Goal: Communication & Community: Answer question/provide support

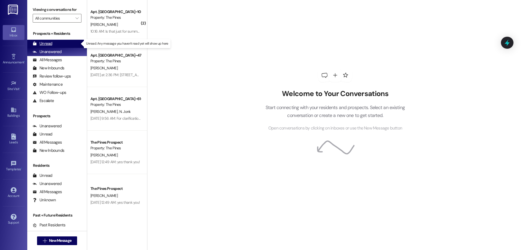
click at [62, 42] on div "Unread (0)" at bounding box center [57, 44] width 60 height 8
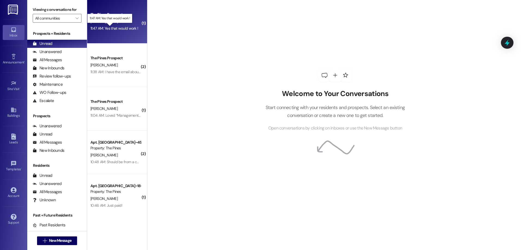
click at [119, 29] on div "11:47 AM: Yes that would work ! 11:47 AM: Yes that would work !" at bounding box center [114, 28] width 48 height 5
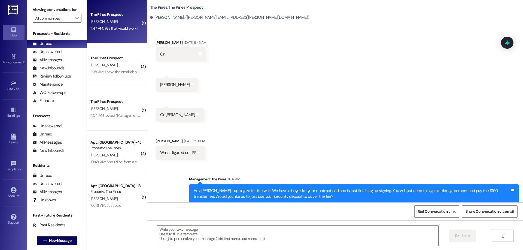
scroll to position [2331, 0]
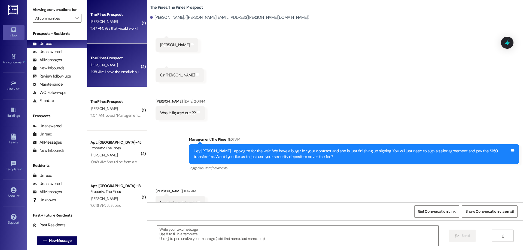
click at [124, 73] on div "11:38 AM: I have the email about insurance and the room assignments and activit…" at bounding box center [158, 71] width 136 height 5
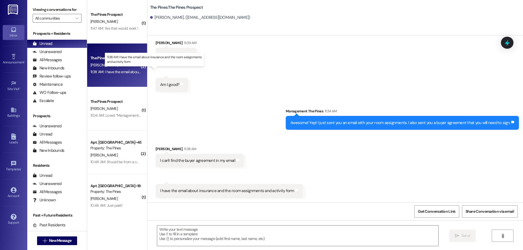
scroll to position [632, 0]
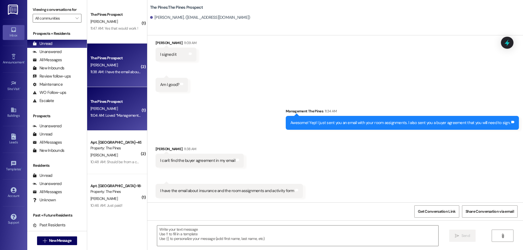
click at [123, 111] on div "E. Ferguson" at bounding box center [115, 108] width 51 height 7
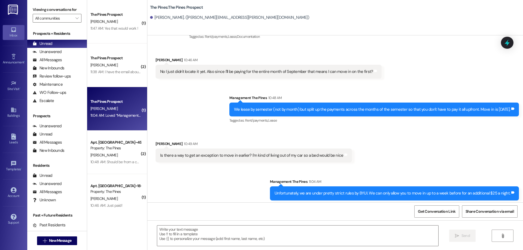
scroll to position [334, 0]
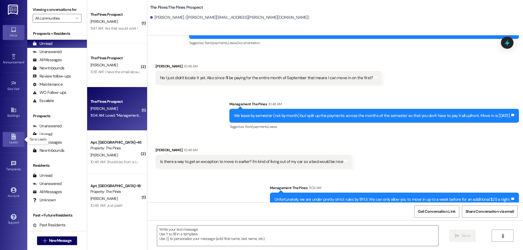
click at [14, 137] on icon at bounding box center [13, 137] width 5 height 6
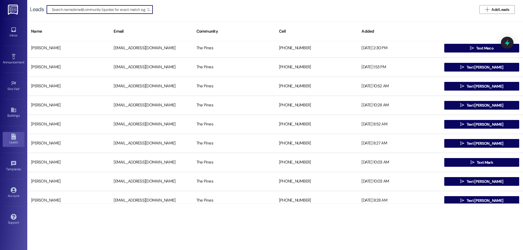
scroll to position [109, 0]
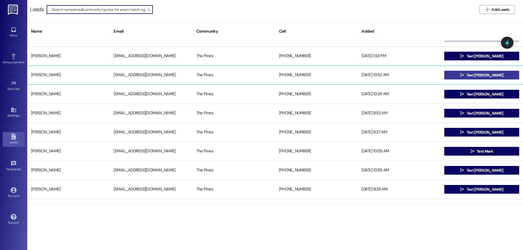
click at [451, 73] on button " Text Daniel" at bounding box center [481, 75] width 75 height 9
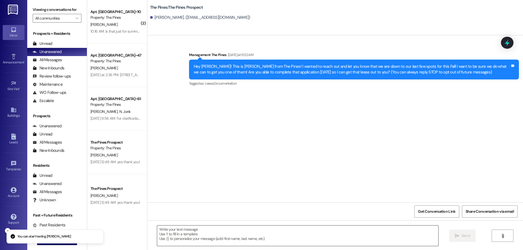
click at [211, 241] on textarea at bounding box center [297, 236] width 281 height 20
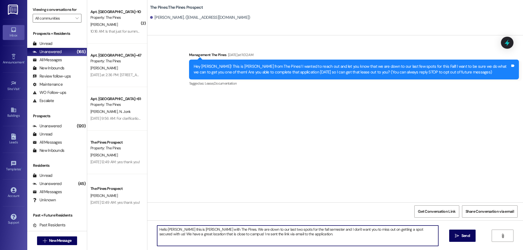
click at [299, 236] on textarea "Hello Daniel this is Courtney with The Pines. We are down to our last two spots…" at bounding box center [297, 236] width 281 height 20
click at [416, 230] on textarea "Hello Daniel this is Courtney with The Pines. We are down to our last two spots…" at bounding box center [297, 236] width 281 height 20
click at [270, 231] on textarea "Hello Daniel this is Courtney with The Pines. We are down to our last two spots…" at bounding box center [297, 236] width 281 height 20
click at [294, 231] on textarea "Hello Daniel this is Courtney with The Pines. We are down to our last two premi…" at bounding box center [297, 236] width 281 height 20
click at [340, 237] on textarea "Hello Daniel this is Courtney with The Pines. We are down to our last two premi…" at bounding box center [297, 236] width 281 height 20
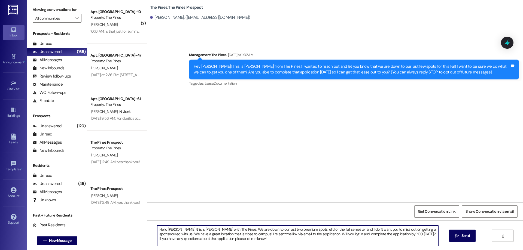
drag, startPoint x: 240, startPoint y: 240, endPoint x: 150, endPoint y: 223, distance: 91.6
click at [150, 223] on div "Hello Daniel this is Courtney with The Pines. We are down to our last two premi…" at bounding box center [334, 241] width 375 height 41
type textarea "Hello Daniel this is Courtney with The Pines. We are down to our last two premi…"
click at [457, 239] on button " Send" at bounding box center [462, 236] width 26 height 12
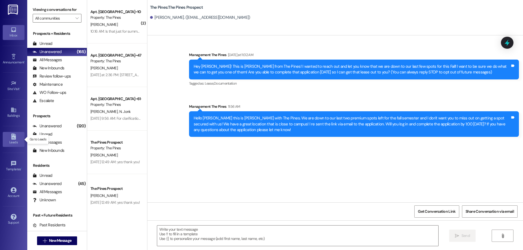
click at [8, 146] on link "Leads" at bounding box center [14, 139] width 22 height 15
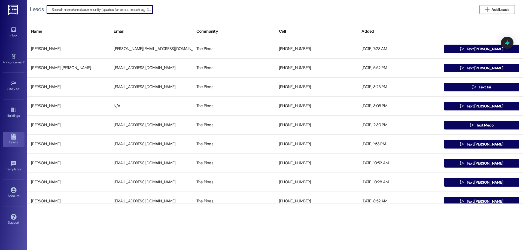
scroll to position [82, 0]
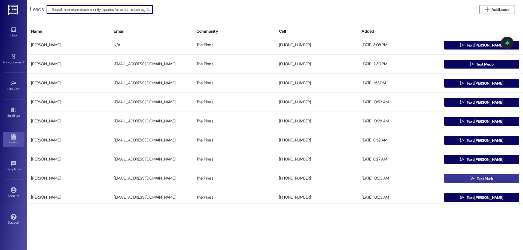
click at [455, 178] on button " Text Mark" at bounding box center [481, 178] width 75 height 9
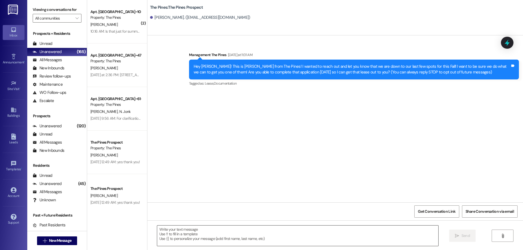
drag, startPoint x: 252, startPoint y: 244, endPoint x: 254, endPoint y: 241, distance: 4.7
click at [253, 244] on textarea at bounding box center [297, 236] width 281 height 20
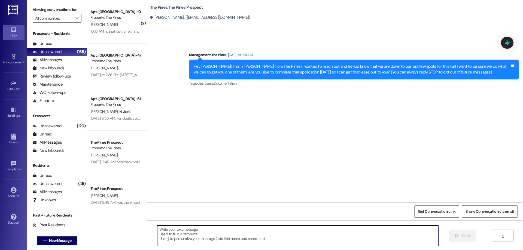
paste textarea "Hello Daniel this is Courtney with The Pines. We are down to our last two premi…"
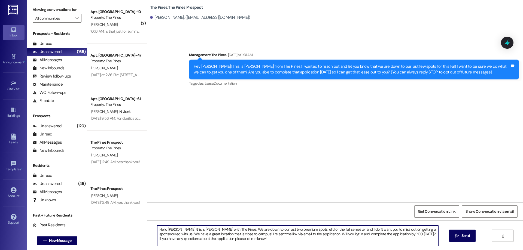
click at [173, 230] on textarea "Hello Daniel this is Courtney with The Pines. We are down to our last two premi…" at bounding box center [297, 236] width 281 height 20
type textarea "Hello Mark this is Courtney with The Pines. We are down to our last two premium…"
drag, startPoint x: 237, startPoint y: 240, endPoint x: 157, endPoint y: 231, distance: 80.5
click at [136, 224] on div "( 2 ) Apt. [GEOGRAPHIC_DATA]~10~C, 1 The Pines (Women's) North Property: The Pi…" at bounding box center [305, 125] width 436 height 250
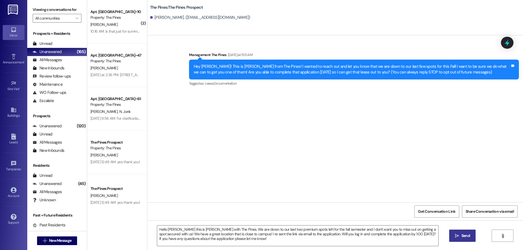
click at [457, 230] on div "Hello Mark this is Courtney with The Pines. We are down to our last two premium…" at bounding box center [334, 241] width 375 height 41
click at [458, 234] on icon "" at bounding box center [457, 236] width 4 height 4
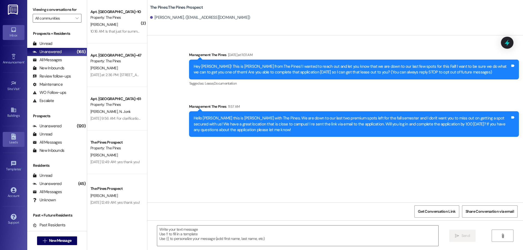
click at [16, 137] on icon at bounding box center [14, 137] width 6 height 6
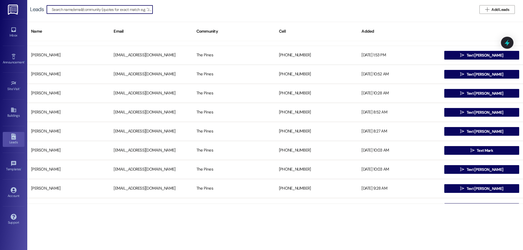
scroll to position [136, 0]
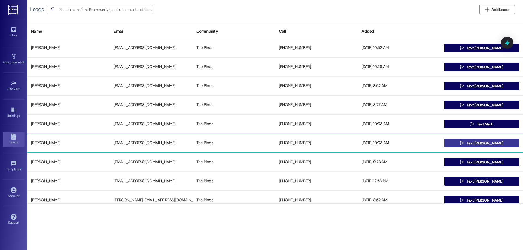
click at [464, 141] on icon "" at bounding box center [462, 143] width 4 height 4
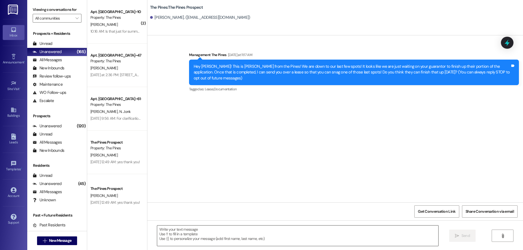
click at [209, 238] on textarea at bounding box center [297, 236] width 281 height 20
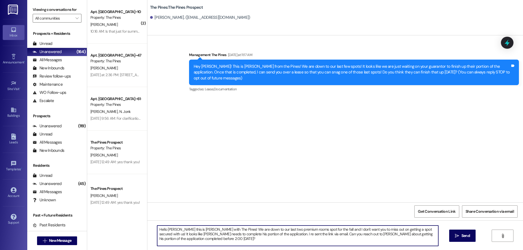
drag, startPoint x: 191, startPoint y: 239, endPoint x: 139, endPoint y: 221, distance: 55.4
click at [139, 221] on div "( 2 ) Apt. [GEOGRAPHIC_DATA]~10~C, 1 The Pines (Women's) North Property: The Pi…" at bounding box center [305, 125] width 436 height 250
type textarea "Hello Daniel this is Courtney with The Pines! We are down to our last two premi…"
click at [460, 233] on button " Send" at bounding box center [462, 236] width 26 height 12
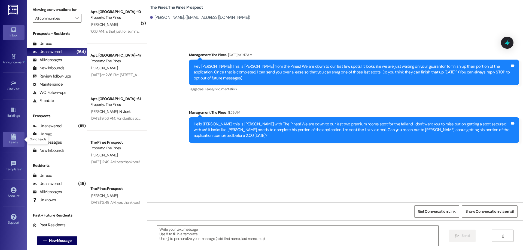
click at [7, 143] on div "Leads" at bounding box center [13, 142] width 27 height 5
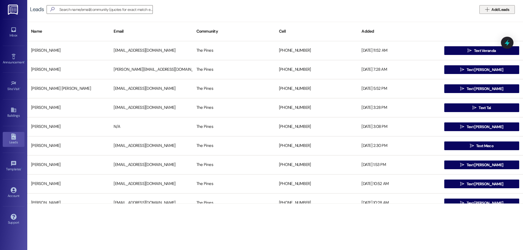
drag, startPoint x: 480, startPoint y: 9, endPoint x: 485, endPoint y: 9, distance: 4.9
click at [480, 9] on button " Add Leads" at bounding box center [496, 9] width 35 height 9
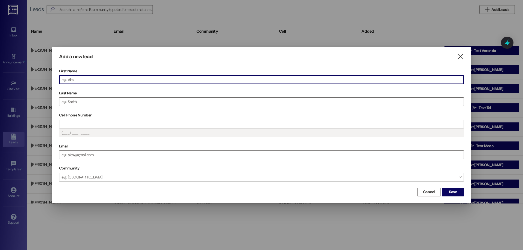
click at [220, 81] on input "First Name" at bounding box center [261, 80] width 404 height 8
click at [185, 103] on input "Last Name" at bounding box center [261, 102] width 404 height 8
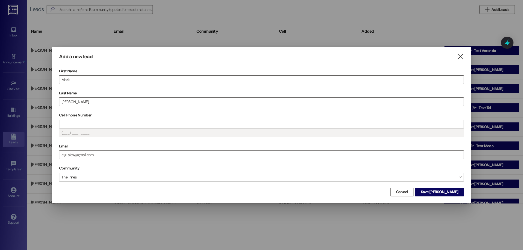
click at [75, 125] on input "Cell Phone Number" at bounding box center [261, 124] width 404 height 8
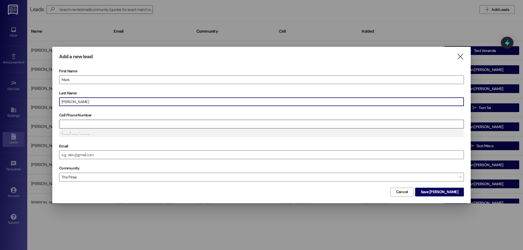
click at [100, 127] on input "Cell Phone Number" at bounding box center [261, 124] width 404 height 8
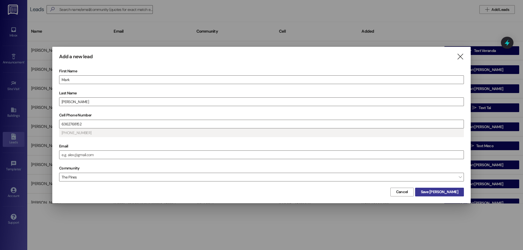
click at [448, 195] on span "Save Mark" at bounding box center [439, 192] width 37 height 6
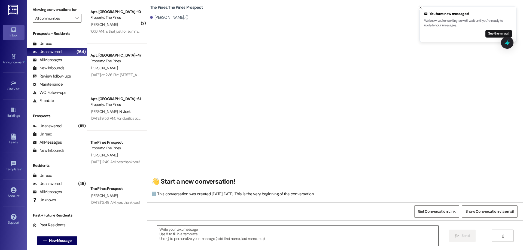
click at [231, 234] on textarea at bounding box center [297, 236] width 281 height 20
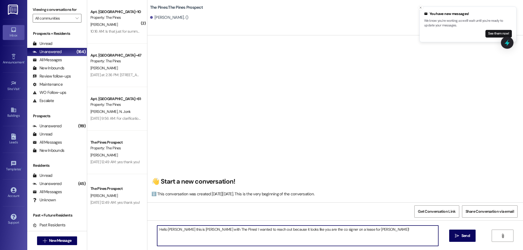
drag, startPoint x: 272, startPoint y: 231, endPoint x: 284, endPoint y: 232, distance: 11.8
click at [273, 231] on textarea "Hello Mark this is Courtney with The Pines! I wanted to reach out because it lo…" at bounding box center [297, 236] width 281 height 20
click at [272, 230] on textarea "Hello Mark this is Courtney with The Pines! I wanted to reach out because it lo…" at bounding box center [297, 236] width 281 height 20
drag, startPoint x: 187, startPoint y: 237, endPoint x: 118, endPoint y: 236, distance: 68.6
click at [118, 237] on div "( 2 ) Apt. [GEOGRAPHIC_DATA]~10~C, 1 The Pines (Women's) North Property: The Pi…" at bounding box center [305, 125] width 436 height 250
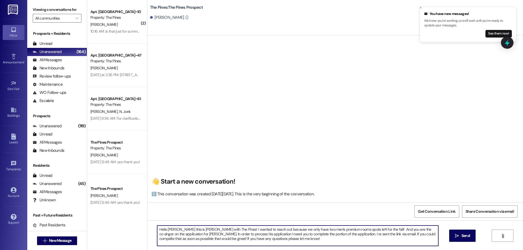
type textarea "Hello Mark this is Courtney with The Pines! I wanted to reach out because we on…"
drag, startPoint x: 281, startPoint y: 238, endPoint x: 149, endPoint y: 226, distance: 133.2
click at [148, 225] on div "Hello Mark this is Courtney with The Pines! I wanted to reach out because we on…" at bounding box center [334, 241] width 375 height 41
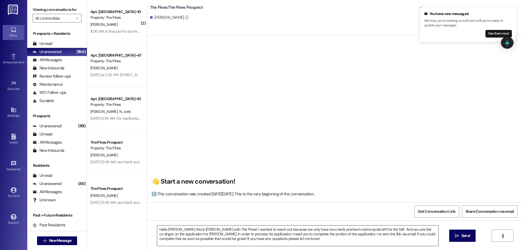
drag, startPoint x: 294, startPoint y: 242, endPoint x: 298, endPoint y: 241, distance: 4.2
click at [294, 242] on textarea "Hello Mark this is Courtney with The Pines! I wanted to reach out because we on…" at bounding box center [297, 236] width 281 height 20
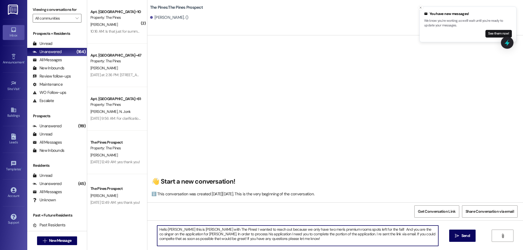
drag, startPoint x: 284, startPoint y: 240, endPoint x: 114, endPoint y: 230, distance: 171.0
click at [114, 230] on div "( 2 ) Apt. [GEOGRAPHIC_DATA]~10~C, 1 The Pines (Women's) North Property: The Pi…" at bounding box center [305, 125] width 436 height 250
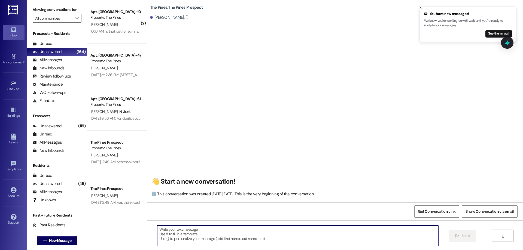
paste textarea "Hello Mark, This is Courtney with The Pines! I wanted to reach out because we o…"
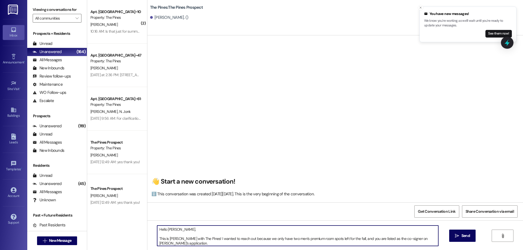
click at [157, 240] on textarea "Hello Mark, This is Courtney with The Pines! I wanted to reach out because we o…" at bounding box center [297, 236] width 281 height 20
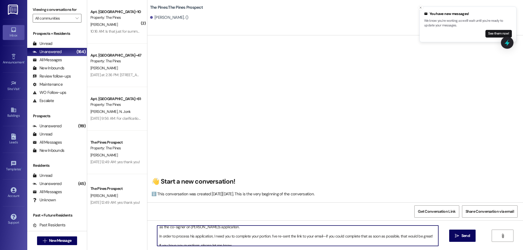
scroll to position [11, 0]
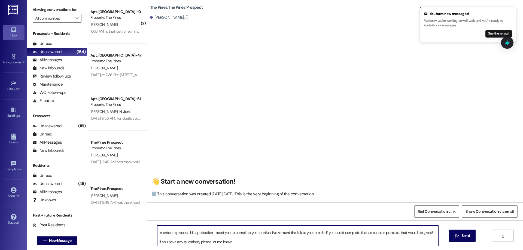
click at [157, 232] on textarea "Hello Mark, This is Courtney with The Pines! I wanted to reach out because we o…" at bounding box center [297, 236] width 281 height 20
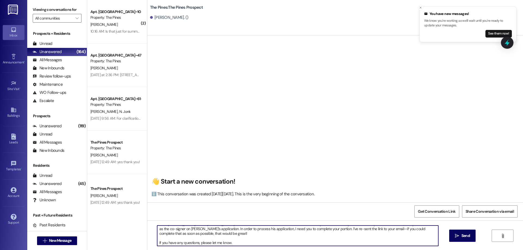
scroll to position [6, 0]
click at [157, 243] on textarea "Hello Mark, This is Courtney with The Pines! I wanted to reach out because we o…" at bounding box center [297, 236] width 281 height 20
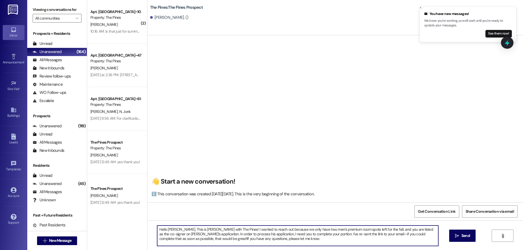
scroll to position [0, 0]
click at [353, 232] on textarea "Hello Mark, This is Courtney with The Pines! I wanted to reach out because we o…" at bounding box center [297, 236] width 281 height 20
click at [355, 234] on textarea "Hello Mark, This is Courtney with The Pines! I wanted to reach out because we o…" at bounding box center [297, 236] width 281 height 20
type textarea "Hello Mark, This is Courtney with The Pines! I wanted to reach out because we o…"
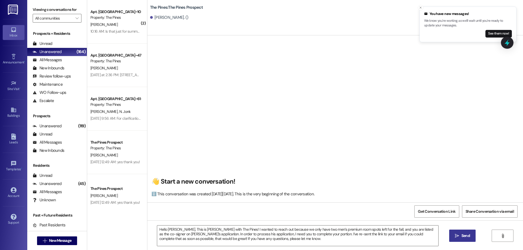
click at [465, 234] on span "Send" at bounding box center [465, 236] width 8 height 6
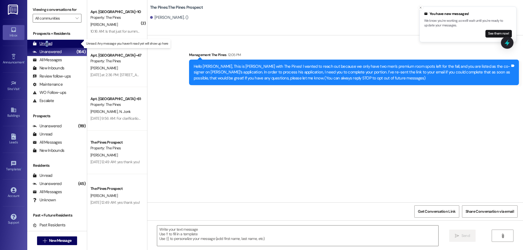
click at [47, 45] on div "Unread" at bounding box center [43, 44] width 20 height 6
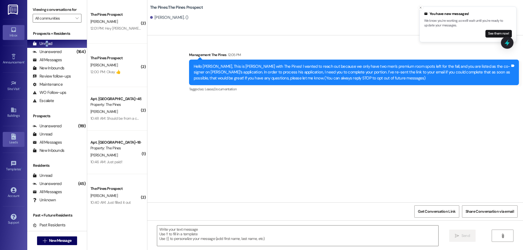
click at [18, 138] on link "Leads" at bounding box center [14, 139] width 22 height 15
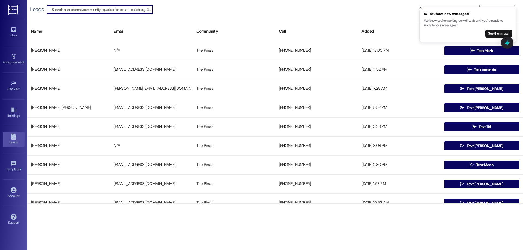
click at [119, 12] on input at bounding box center [102, 10] width 101 height 8
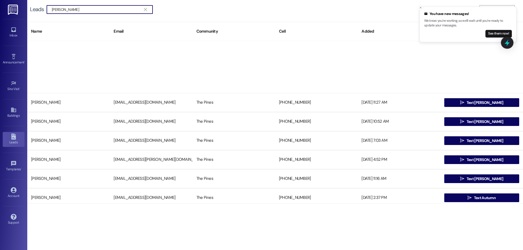
scroll to position [381, 0]
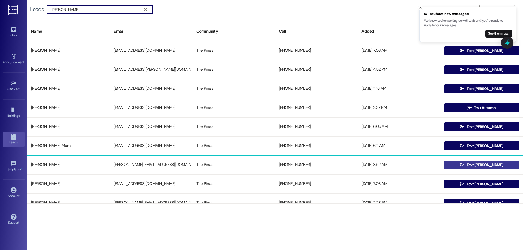
type input "Tyler Ol"
click at [473, 163] on span " Text Tyler" at bounding box center [481, 165] width 45 height 8
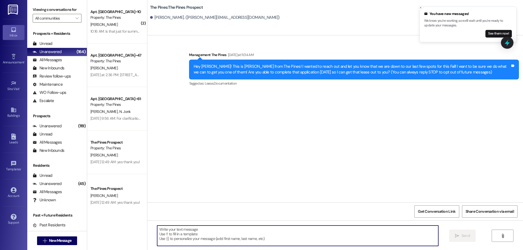
click at [280, 228] on textarea at bounding box center [297, 236] width 281 height 20
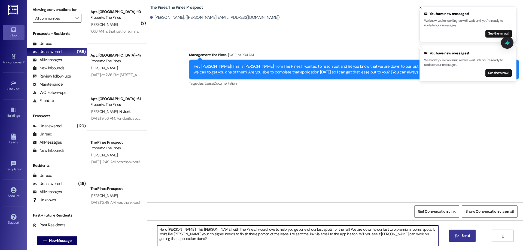
type textarea "Hello Tyler! This Courtney with The Pines. I would love to help you get one of …"
click at [458, 235] on span " Send" at bounding box center [462, 236] width 17 height 6
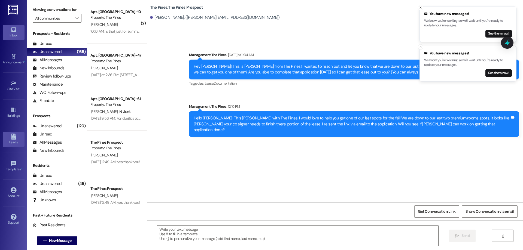
click at [19, 139] on link "Leads" at bounding box center [14, 139] width 22 height 15
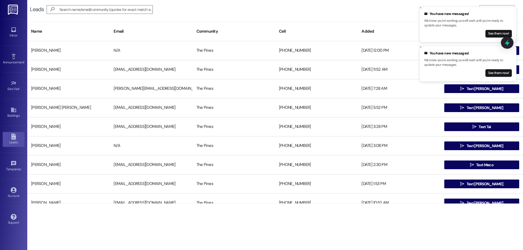
click at [417, 7] on div "Leads   Add Leads" at bounding box center [274, 9] width 495 height 19
click at [420, 7] on icon "Close toast" at bounding box center [420, 7] width 3 height 3
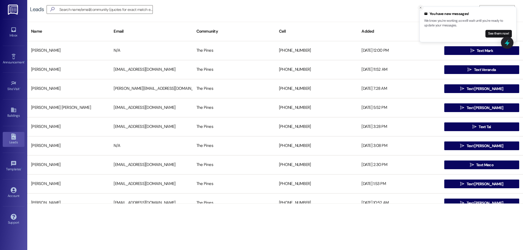
click at [421, 6] on icon "Close toast" at bounding box center [420, 7] width 3 height 3
click at [487, 8] on icon "" at bounding box center [487, 9] width 4 height 4
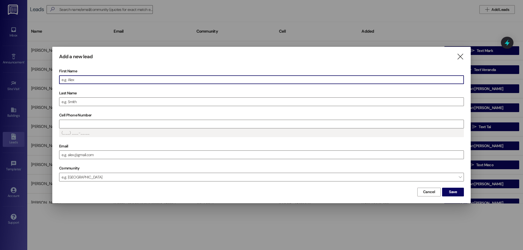
click at [91, 78] on input "First Name" at bounding box center [261, 80] width 404 height 8
click at [110, 103] on input "Last Name" at bounding box center [261, 102] width 404 height 8
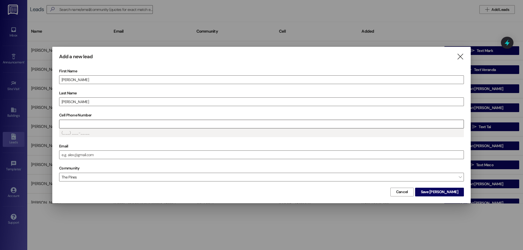
click at [109, 125] on input "Cell Phone Number" at bounding box center [261, 124] width 404 height 8
click at [152, 126] on input "Cell Phone Number" at bounding box center [261, 124] width 404 height 8
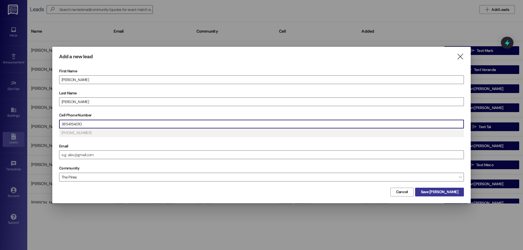
click at [451, 192] on span "Save Daniel" at bounding box center [439, 192] width 37 height 6
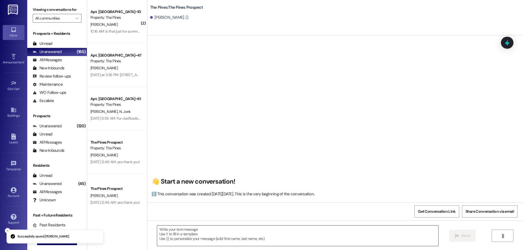
drag, startPoint x: 265, startPoint y: 243, endPoint x: 262, endPoint y: 242, distance: 3.2
click at [265, 243] on textarea at bounding box center [297, 236] width 281 height 20
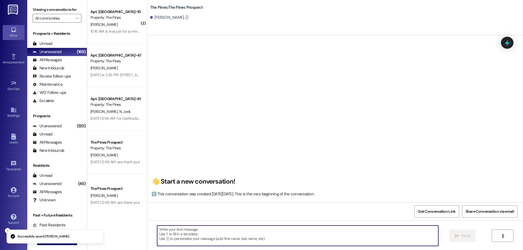
click at [262, 241] on textarea at bounding box center [297, 236] width 281 height 20
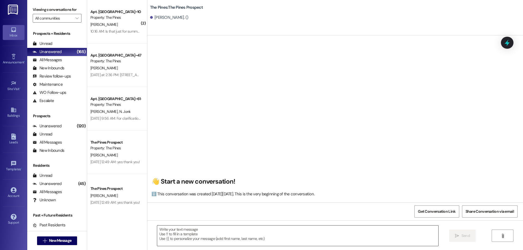
click at [188, 235] on textarea at bounding box center [297, 236] width 281 height 20
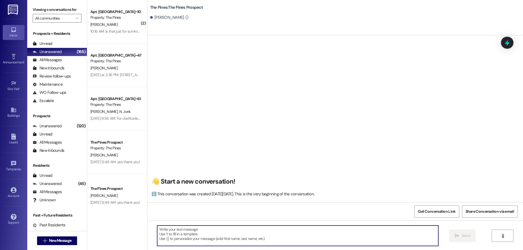
paste textarea "Hello Mark, This is Courtney with The Pines! I wanted to reach out because we o…"
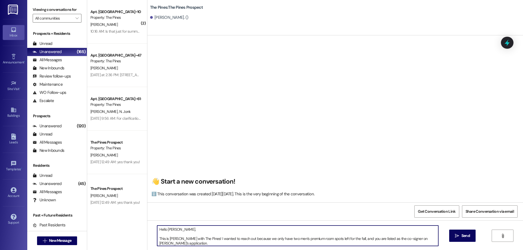
click at [157, 238] on textarea "Hello Mark, This is Courtney with The Pines! I wanted to reach out because we o…" at bounding box center [297, 236] width 281 height 20
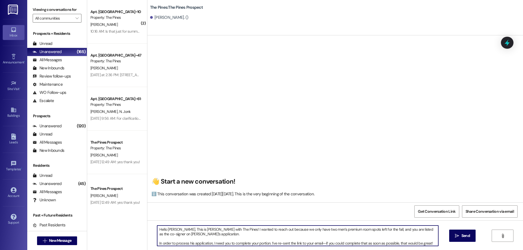
click at [157, 244] on textarea "Hello Daniel, This is Courtney with The Pines! I wanted to reach out because we…" at bounding box center [297, 236] width 281 height 20
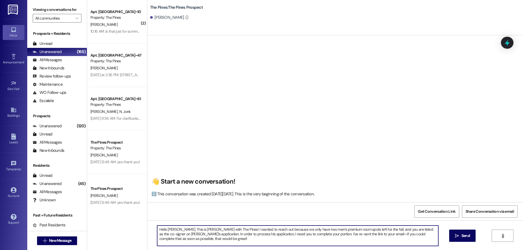
click at [354, 236] on textarea "Hello Daniel, This is Courtney with The Pines! I wanted to reach out because we…" at bounding box center [297, 236] width 281 height 20
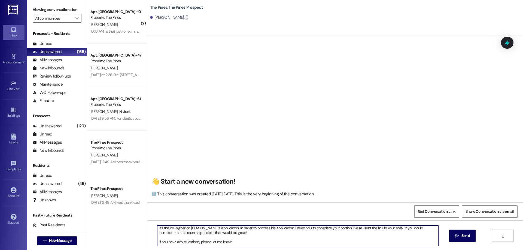
click at [157, 242] on textarea "Hello Daniel, This is Courtney with The Pines! I wanted to reach out because we…" at bounding box center [297, 236] width 281 height 20
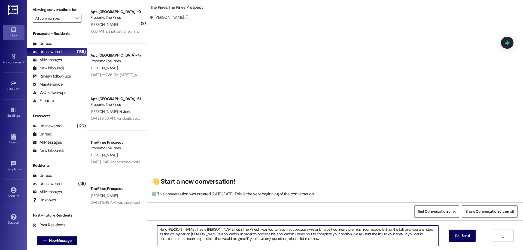
scroll to position [0, 0]
type textarea "Hello Daniel, This is Courtney with The Pines! I wanted to reach out because we…"
click at [469, 239] on button " Send" at bounding box center [462, 236] width 26 height 12
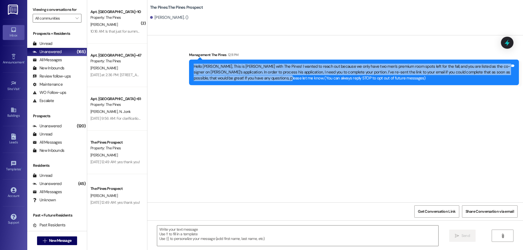
drag, startPoint x: 265, startPoint y: 78, endPoint x: 189, endPoint y: 66, distance: 76.1
click at [185, 65] on div "Sent via SMS Management The Pines 12:11 PM Hello Daniel, This is Courtney with …" at bounding box center [354, 68] width 338 height 41
copy div "Hello Daniel, This is Courtney with The Pines! I wanted to reach out because we…"
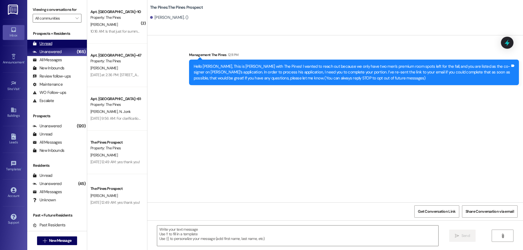
click at [38, 40] on div "Unread (0)" at bounding box center [57, 44] width 60 height 8
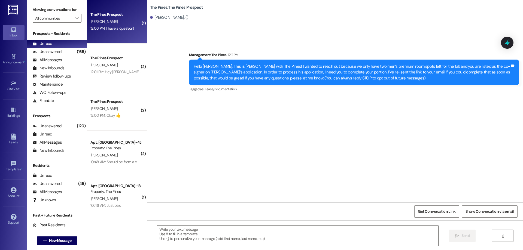
click at [113, 30] on div "12:06 PM: I have a question! 12:06 PM: I have a question!" at bounding box center [111, 28] width 43 height 5
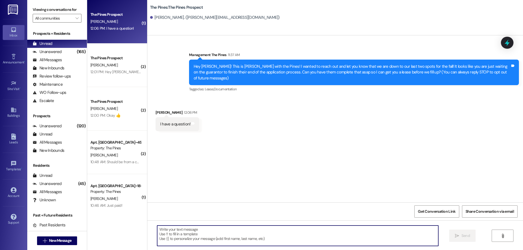
click at [238, 240] on textarea at bounding box center [297, 236] width 281 height 20
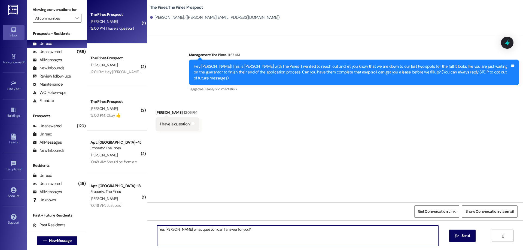
type textarea "Yes Tucker what question can I answer for you?"
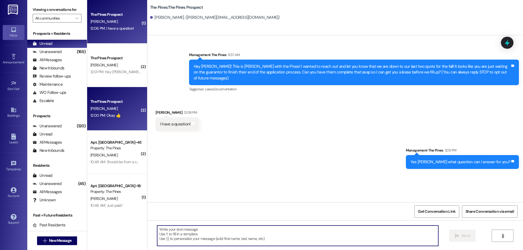
click at [128, 119] on div "12:00 PM: Okay 👍 12:00 PM: Okay 👍" at bounding box center [115, 115] width 51 height 7
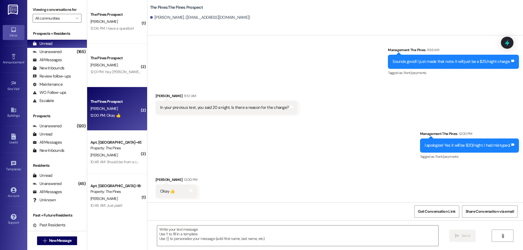
scroll to position [543, 0]
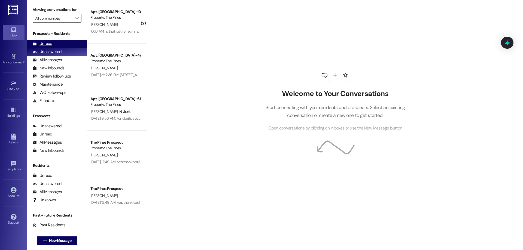
click at [51, 44] on div "Unread" at bounding box center [43, 44] width 20 height 6
click at [61, 41] on div "Unread (0)" at bounding box center [57, 44] width 60 height 8
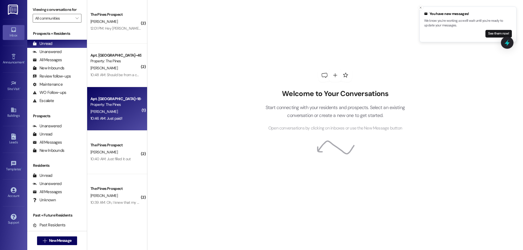
click at [119, 119] on div "10:46 AM: Just paid! 10:46 AM: Just paid!" at bounding box center [115, 118] width 51 height 7
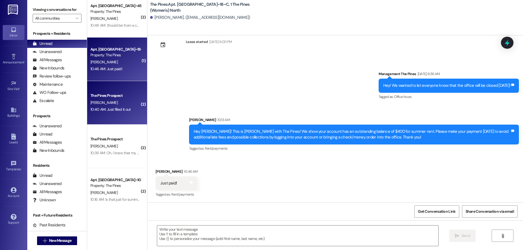
scroll to position [54, 0]
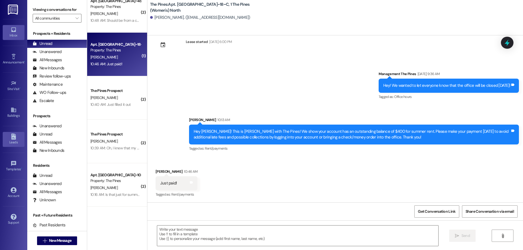
click at [14, 142] on div "Leads" at bounding box center [13, 142] width 27 height 5
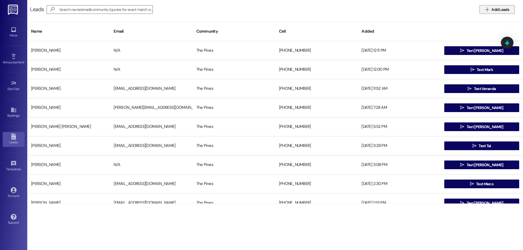
click at [500, 11] on span "Add Leads" at bounding box center [500, 10] width 18 height 6
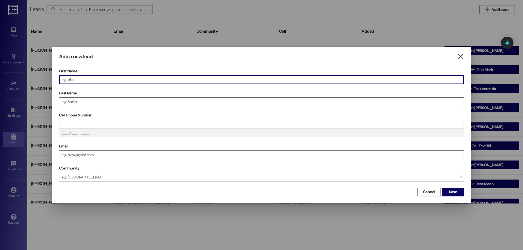
click at [286, 80] on input "First Name" at bounding box center [261, 80] width 404 height 8
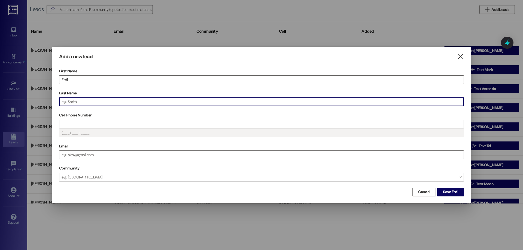
click at [133, 102] on input "Last Name" at bounding box center [261, 102] width 404 height 8
click at [120, 123] on input "Cell Phone Number" at bounding box center [261, 124] width 404 height 8
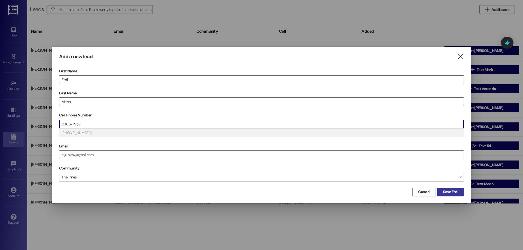
click at [440, 195] on button "Save Erdi" at bounding box center [450, 192] width 27 height 9
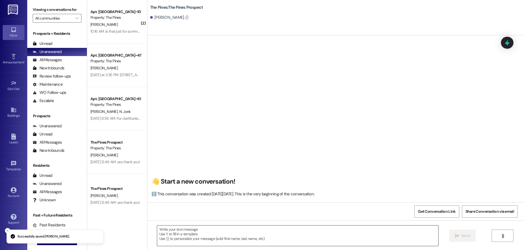
click at [216, 232] on textarea at bounding box center [297, 236] width 281 height 20
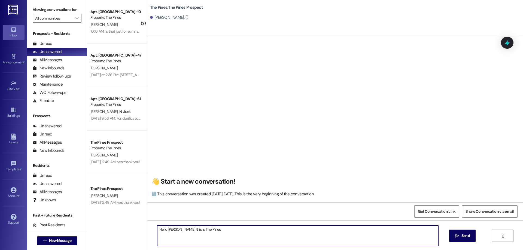
click at [216, 234] on textarea "Hello Erdi this is The Pines" at bounding box center [297, 236] width 281 height 20
click at [278, 229] on textarea "Hello Erdi this is The Pines. I am excited to see your interest with us! We" at bounding box center [297, 236] width 281 height 20
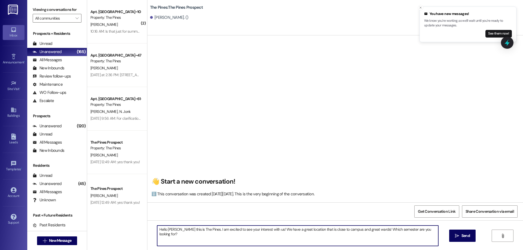
drag, startPoint x: 429, startPoint y: 233, endPoint x: 145, endPoint y: 225, distance: 284.1
click at [89, 211] on div "( 2 ) Apt. [GEOGRAPHIC_DATA]~10~C, 1 The Pines (Women's) North Property: The Pi…" at bounding box center [305, 125] width 436 height 250
type textarea "Hello Erdi this is The Pines. I am excited to see your interest with us! We hav…"
click at [463, 240] on button " Send" at bounding box center [462, 236] width 26 height 12
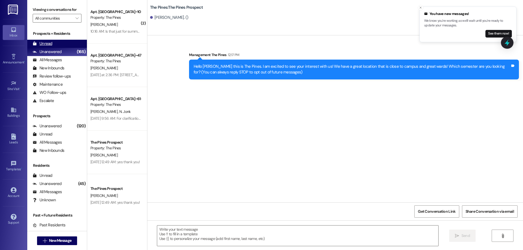
click at [51, 40] on div "Unread (0)" at bounding box center [57, 44] width 60 height 8
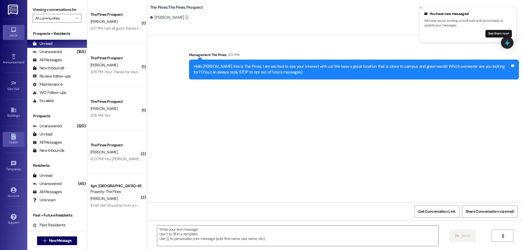
click at [9, 135] on link "Leads" at bounding box center [14, 139] width 22 height 15
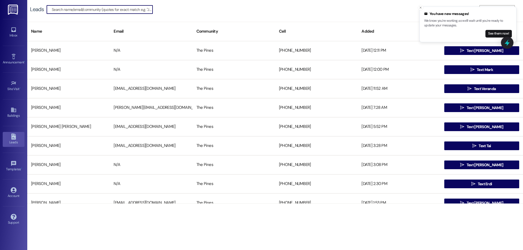
click at [93, 8] on input at bounding box center [102, 10] width 101 height 8
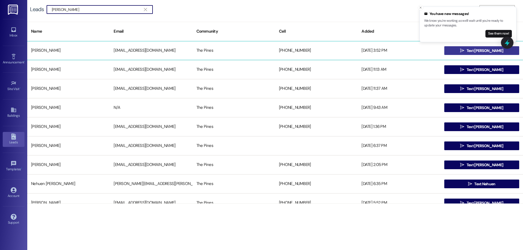
type input "Mallo"
click at [461, 51] on button " Text Matthew" at bounding box center [481, 50] width 75 height 9
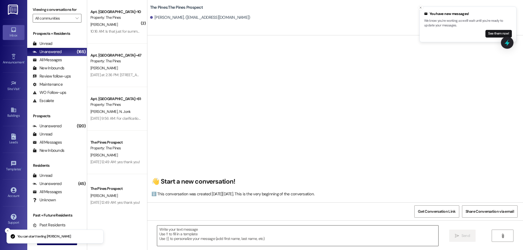
click at [247, 233] on textarea at bounding box center [297, 236] width 281 height 20
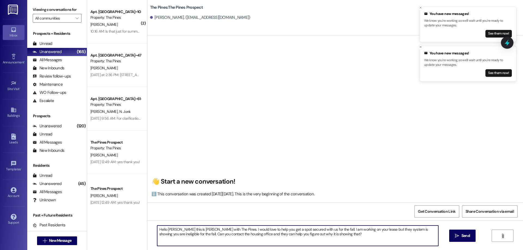
drag, startPoint x: 350, startPoint y: 239, endPoint x: 183, endPoint y: 242, distance: 166.9
click at [125, 216] on div "( 2 ) Apt. [GEOGRAPHIC_DATA]~10~C, 1 The Pines (Women's) North Property: The Pi…" at bounding box center [305, 125] width 436 height 250
type textarea "Hello Matthew this is Courtney with The Pines. I would love to help you get a s…"
click at [458, 236] on icon "" at bounding box center [457, 236] width 4 height 4
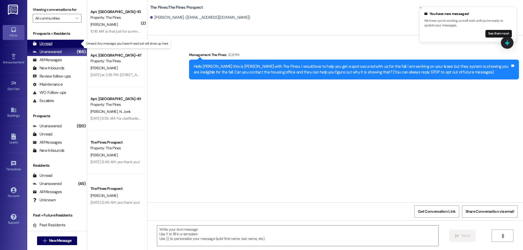
click at [51, 44] on div "Unread" at bounding box center [43, 44] width 20 height 6
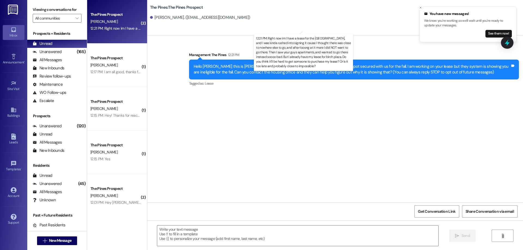
click at [114, 28] on div "12:21 PM: Right now im I have a lease for the birch plaza, and I was kinda rush…" at bounding box center [443, 28] width 706 height 5
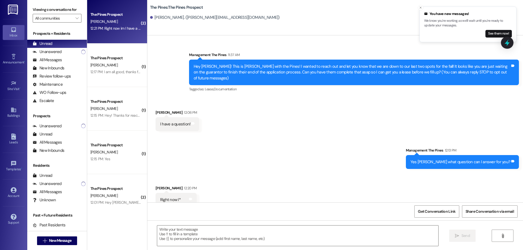
scroll to position [45, 0]
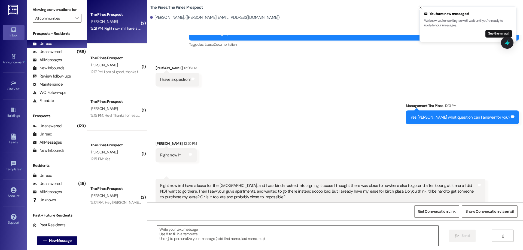
click at [253, 241] on textarea at bounding box center [297, 236] width 281 height 20
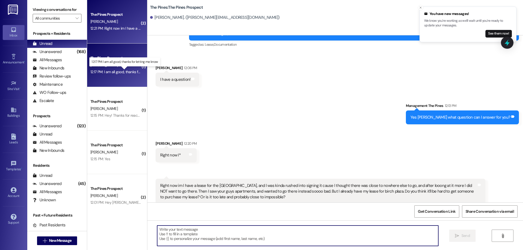
click at [127, 72] on div "12:17 PM: I am all good, thanks for letting me know 12:17 PM: I am all good, th…" at bounding box center [128, 71] width 77 height 5
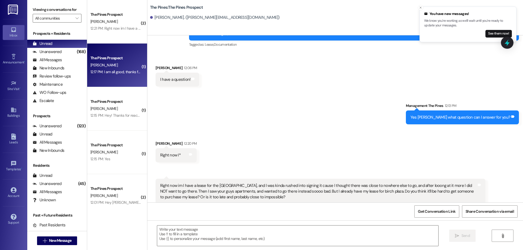
scroll to position [0, 0]
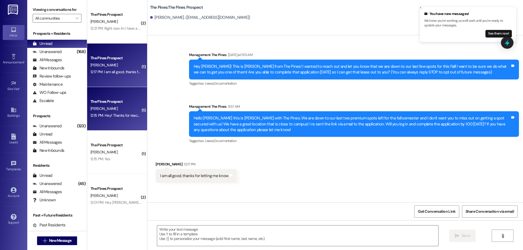
click at [103, 116] on div "12:15 PM: Hey! Thanks for reaching out. This is Tyler's mom. Tyler broke his le…" at bounding box center [346, 115] width 512 height 5
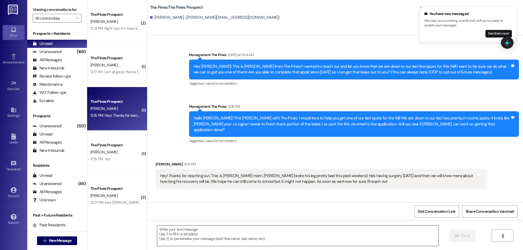
click at [225, 236] on textarea at bounding box center [297, 236] width 281 height 20
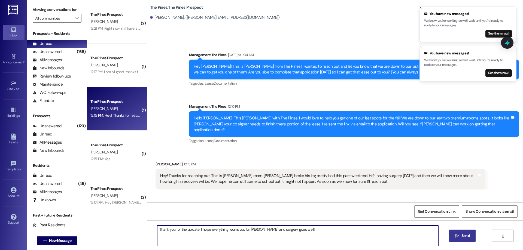
type textarea "Thank you for the update! I hope everything works out for Tyler and surgery goe…"
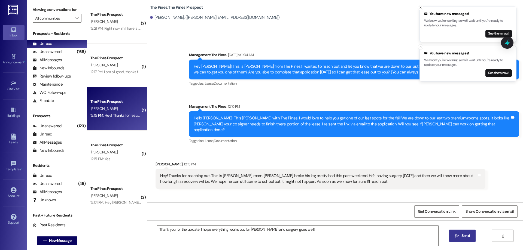
click at [453, 237] on button " Send" at bounding box center [462, 236] width 26 height 12
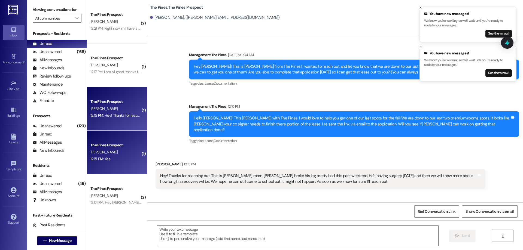
click at [108, 164] on div "The Pines Prospect D. Gossett 12:15 PM: Yes 12:15 PM: Yes" at bounding box center [117, 153] width 60 height 44
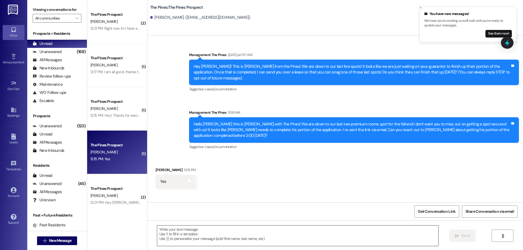
click at [201, 229] on textarea at bounding box center [297, 236] width 281 height 20
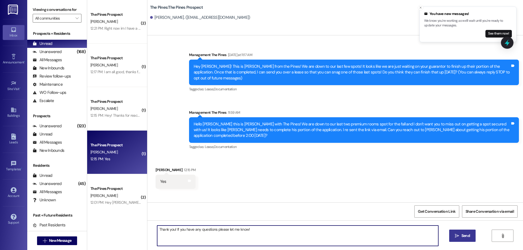
type textarea "Thank you! If you have any questions please let me know!"
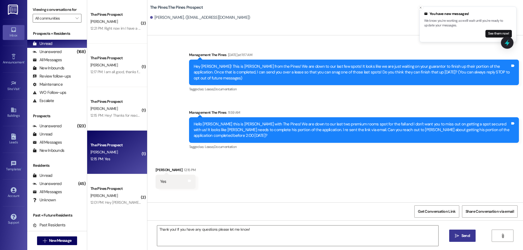
click at [465, 239] on button " Send" at bounding box center [462, 236] width 26 height 12
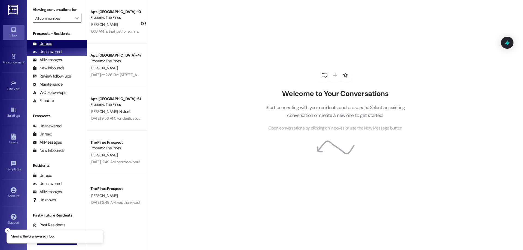
click at [42, 42] on div "Unread" at bounding box center [43, 44] width 20 height 6
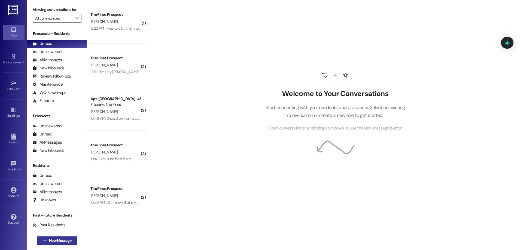
click at [57, 245] on button " New Message" at bounding box center [57, 241] width 40 height 9
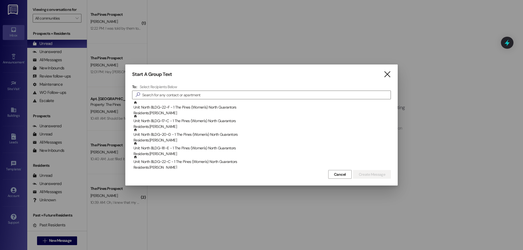
click at [390, 74] on icon "" at bounding box center [386, 75] width 7 height 6
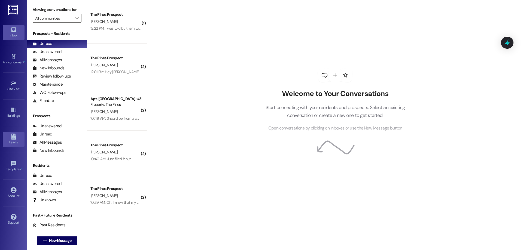
click at [9, 146] on link "Leads" at bounding box center [14, 139] width 22 height 15
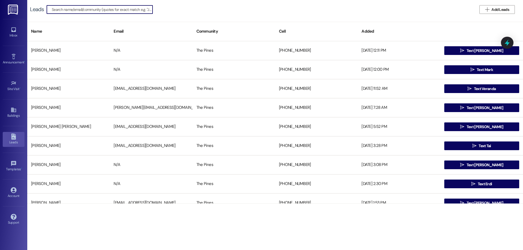
click at [117, 8] on input at bounding box center [102, 10] width 101 height 8
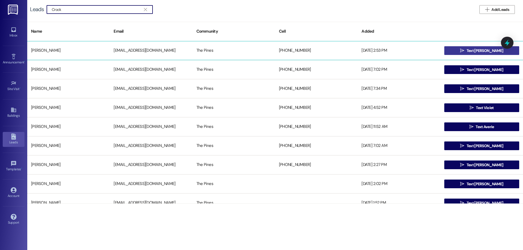
type input "Crock"
click at [463, 49] on span " Text [PERSON_NAME]" at bounding box center [481, 51] width 45 height 8
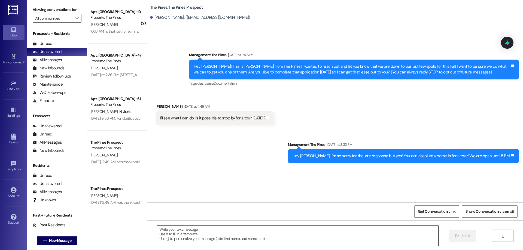
click at [299, 234] on textarea at bounding box center [297, 236] width 281 height 20
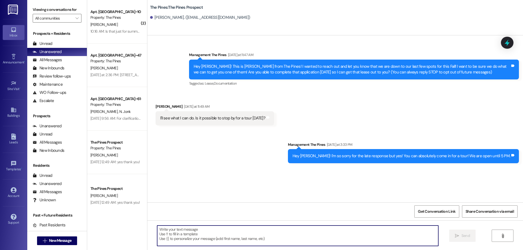
click at [319, 234] on textarea at bounding box center [297, 236] width 281 height 20
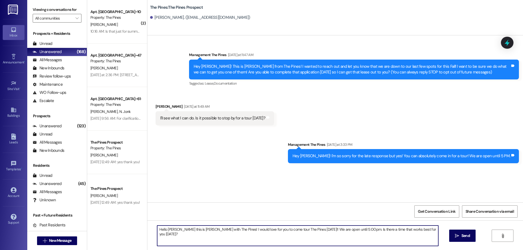
drag, startPoint x: 436, startPoint y: 227, endPoint x: 146, endPoint y: 223, distance: 290.2
click at [114, 223] on div "( 2 ) Apt. [GEOGRAPHIC_DATA]~10~C, 1 The Pines (Women's) North Property: The Pi…" at bounding box center [305, 125] width 436 height 250
type textarea "Hello [PERSON_NAME] this is [PERSON_NAME] with The Pines! I would love for you …"
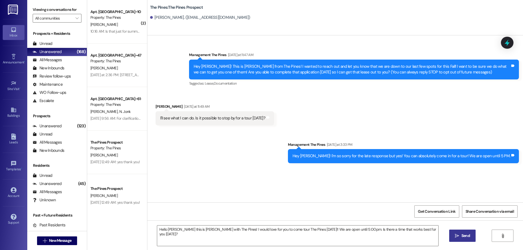
click at [449, 236] on button " Send" at bounding box center [462, 236] width 26 height 12
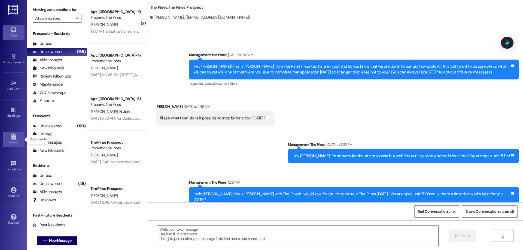
click at [10, 139] on link "Leads" at bounding box center [14, 139] width 22 height 15
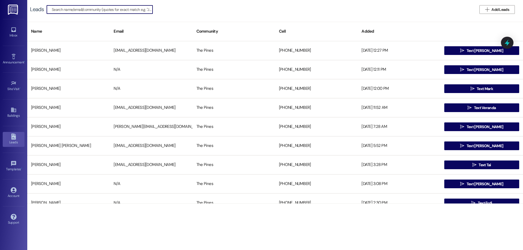
click at [111, 12] on input at bounding box center [102, 10] width 101 height 8
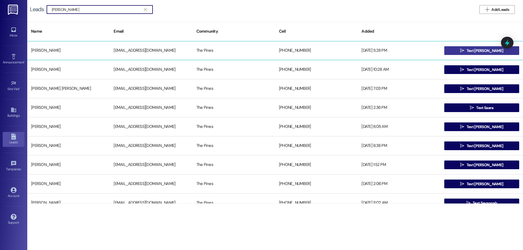
type input "[PERSON_NAME]"
click at [483, 49] on span "Text [PERSON_NAME]" at bounding box center [484, 51] width 36 height 6
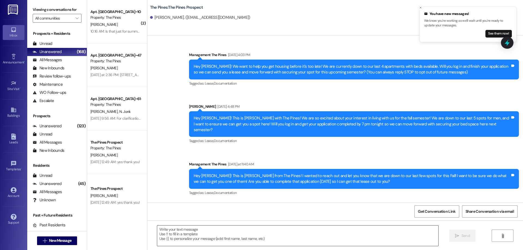
click at [175, 237] on textarea at bounding box center [297, 236] width 281 height 20
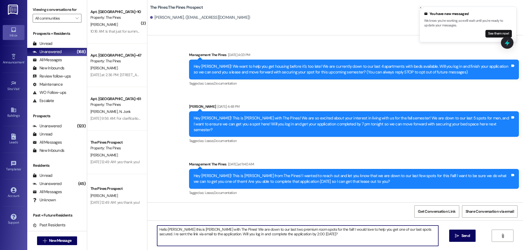
drag, startPoint x: 306, startPoint y: 239, endPoint x: 148, endPoint y: 227, distance: 158.6
click at [148, 227] on div "Hello [PERSON_NAME] this is [PERSON_NAME] with The Pines! We are down to our la…" at bounding box center [334, 241] width 375 height 41
type textarea "Hello [PERSON_NAME] this is [PERSON_NAME] with The Pines! We are down to our la…"
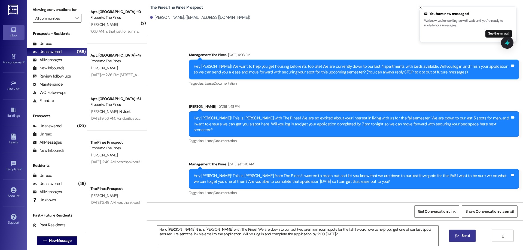
click at [464, 240] on button " Send" at bounding box center [462, 236] width 26 height 12
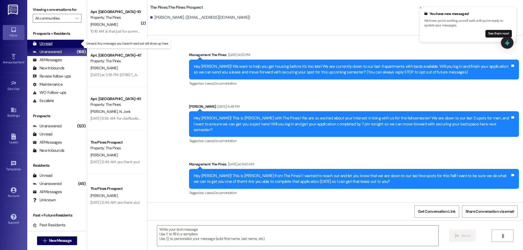
click at [38, 43] on div "Unread" at bounding box center [43, 44] width 20 height 6
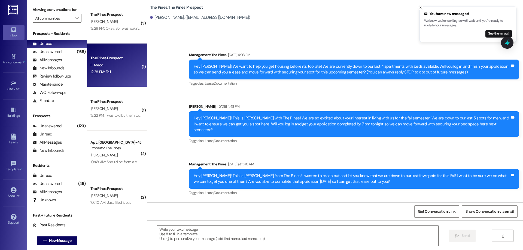
click at [112, 72] on div "12:28 PM: Fall 12:28 PM: Fall" at bounding box center [115, 72] width 51 height 7
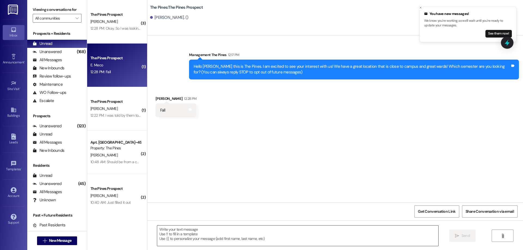
click at [263, 235] on textarea at bounding box center [297, 236] width 281 height 20
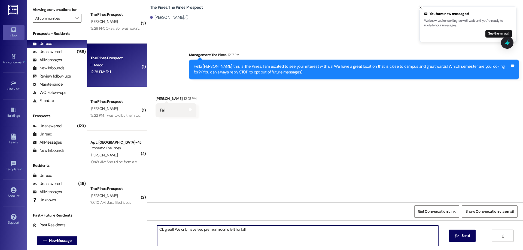
type textarea "Ok great! We only have two premium rooms left for fall!"
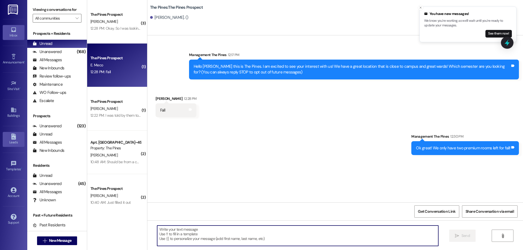
click at [10, 146] on link "Leads" at bounding box center [14, 139] width 22 height 15
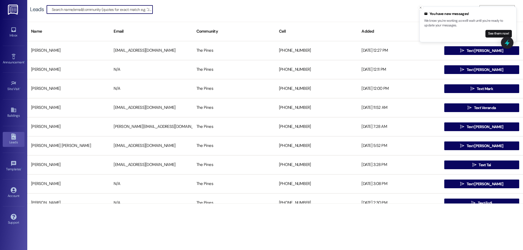
click at [83, 10] on input at bounding box center [102, 10] width 101 height 8
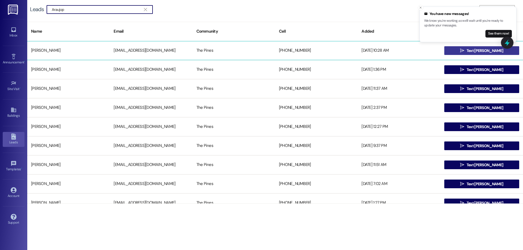
type input "Araujop"
click at [464, 50] on icon "" at bounding box center [462, 50] width 4 height 4
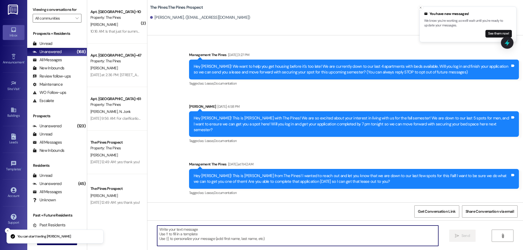
click at [271, 243] on textarea at bounding box center [297, 236] width 281 height 20
paste textarea "Hello [PERSON_NAME] this is [PERSON_NAME] with The Pines! We are down to our la…"
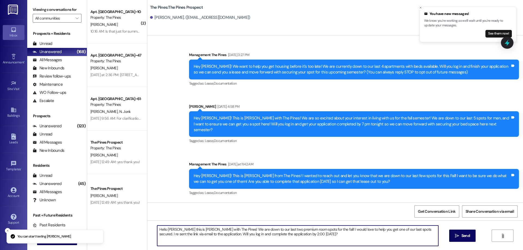
click at [177, 231] on textarea "Hello [PERSON_NAME] this is [PERSON_NAME] with The Pines! We are down to our la…" at bounding box center [297, 236] width 281 height 20
drag, startPoint x: 246, startPoint y: 235, endPoint x: 108, endPoint y: 220, distance: 139.7
click at [108, 220] on div "( 2 ) Apt. [GEOGRAPHIC_DATA]~10~C, 1 The Pines (Women's) North Property: The Pi…" at bounding box center [305, 125] width 436 height 250
type textarea "Hello [PERSON_NAME] this is [PERSON_NAME] with The Pines! We are down to our la…"
click at [464, 240] on button " Send" at bounding box center [462, 236] width 26 height 12
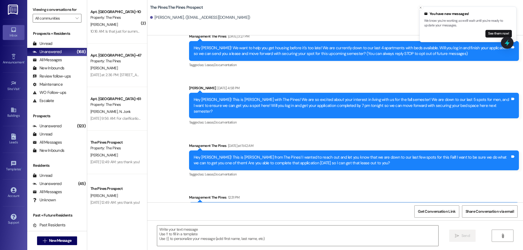
scroll to position [36, 0]
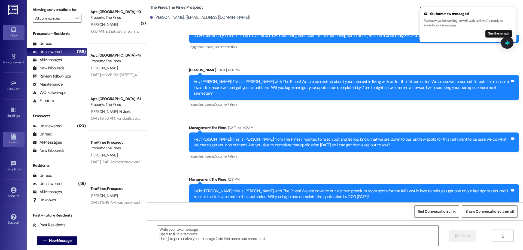
click at [21, 141] on div "Leads" at bounding box center [13, 142] width 27 height 5
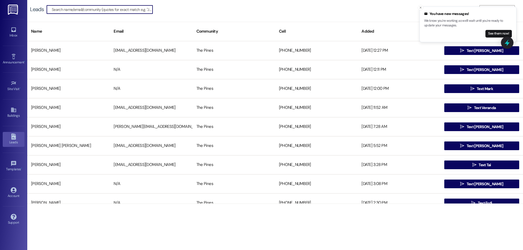
click at [89, 7] on input at bounding box center [102, 10] width 101 height 8
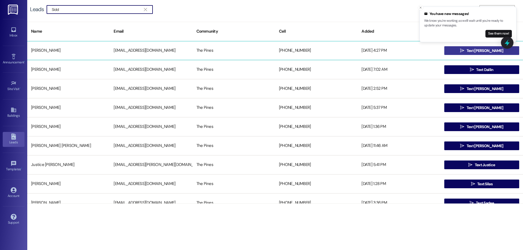
type input "Sidd"
click at [449, 52] on button " Text [PERSON_NAME]" at bounding box center [481, 50] width 75 height 9
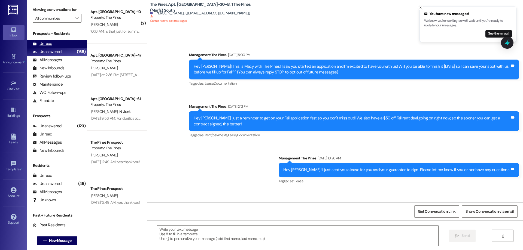
click at [56, 45] on div "Unread (0)" at bounding box center [57, 44] width 60 height 8
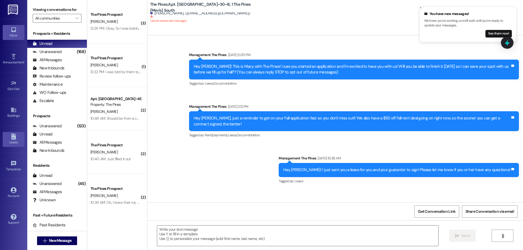
click at [12, 139] on icon at bounding box center [13, 137] width 5 height 6
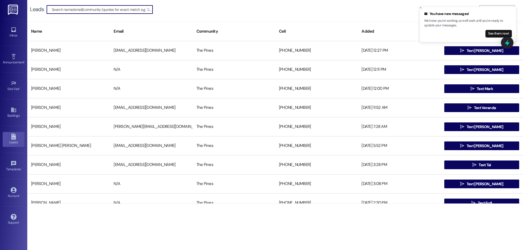
click at [86, 8] on input at bounding box center [102, 10] width 101 height 8
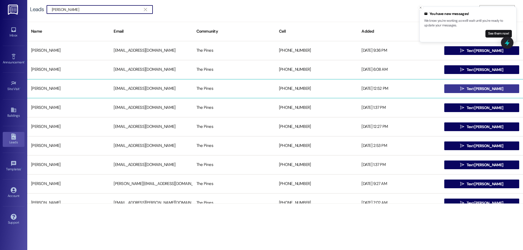
type input "[PERSON_NAME]"
click at [489, 87] on span "Text [PERSON_NAME]" at bounding box center [484, 89] width 39 height 6
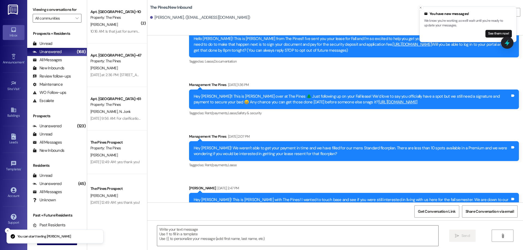
scroll to position [50, 0]
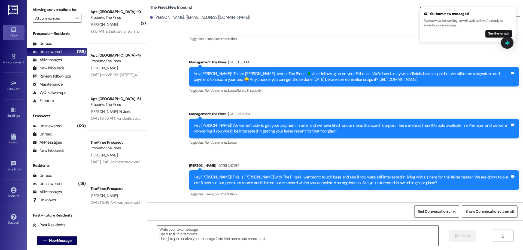
click at [235, 234] on textarea at bounding box center [297, 236] width 281 height 20
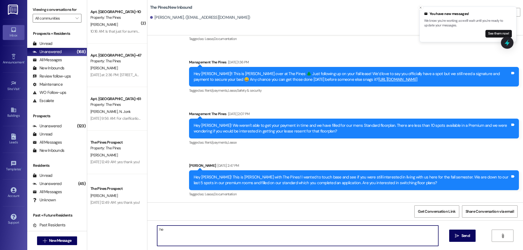
type textarea "h"
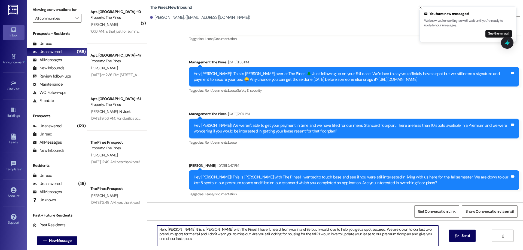
drag, startPoint x: 432, startPoint y: 233, endPoint x: 164, endPoint y: 226, distance: 268.2
click at [147, 227] on div "Hello [PERSON_NAME] this is [PERSON_NAME] with The Pines! I haven't heard from …" at bounding box center [334, 241] width 375 height 41
type textarea "Hello [PERSON_NAME] this is [PERSON_NAME] with The Pines! I haven't heard from …"
click at [464, 238] on span "Send" at bounding box center [465, 236] width 8 height 6
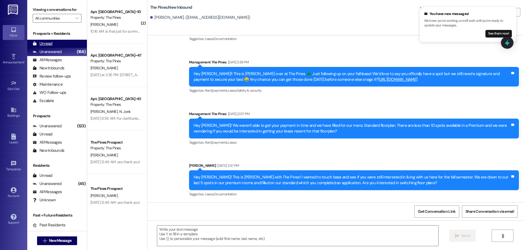
click at [50, 44] on div "Unread" at bounding box center [43, 44] width 20 height 6
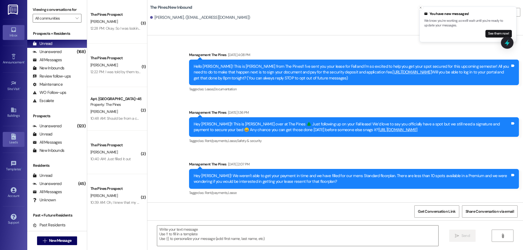
click at [13, 140] on div "Leads" at bounding box center [13, 142] width 27 height 5
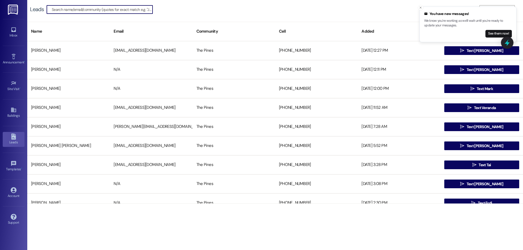
click at [88, 9] on input at bounding box center [102, 10] width 101 height 8
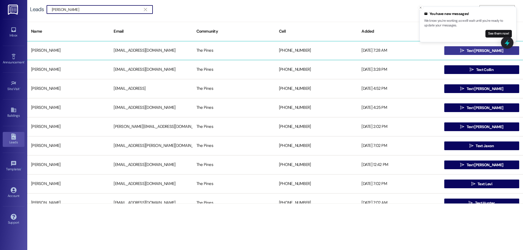
type input "[PERSON_NAME]"
click at [463, 51] on button " Text [PERSON_NAME]" at bounding box center [481, 50] width 75 height 9
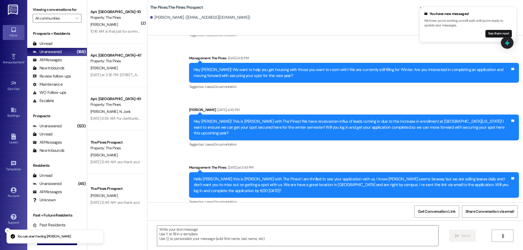
scroll to position [50, 0]
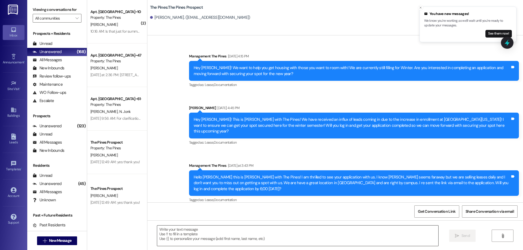
click at [266, 240] on textarea at bounding box center [297, 236] width 281 height 20
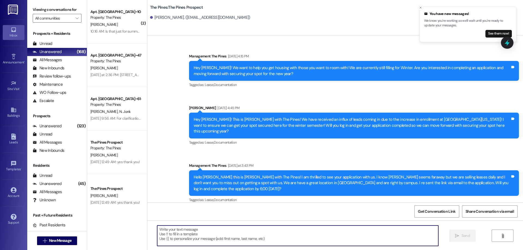
paste textarea "Hello [PERSON_NAME] this is [PERSON_NAME] with The Pines! I haven't heard from …"
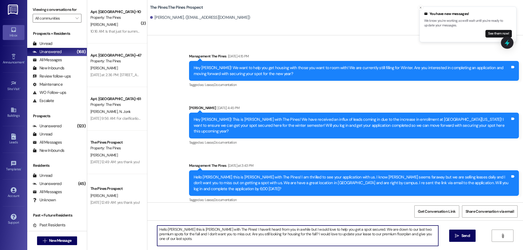
click at [169, 231] on textarea "Hello [PERSON_NAME] this is [PERSON_NAME] with The Pines! I haven't heard from …" at bounding box center [297, 236] width 281 height 20
type textarea "Hello [PERSON_NAME] this is [PERSON_NAME] with The Pines! I haven't heard from …"
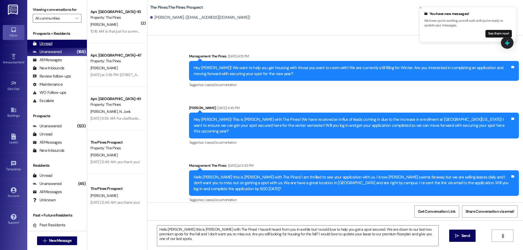
click at [42, 43] on div "Unread" at bounding box center [43, 44] width 20 height 6
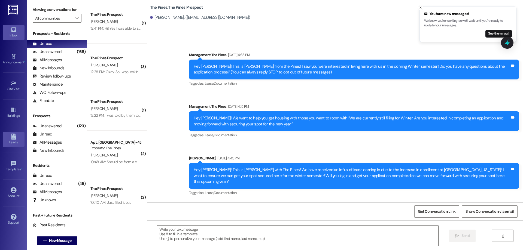
click at [10, 137] on link "Leads" at bounding box center [14, 139] width 22 height 15
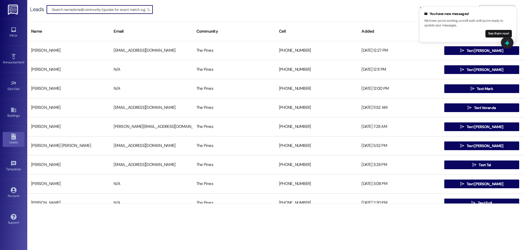
click at [133, 7] on input at bounding box center [102, 10] width 101 height 8
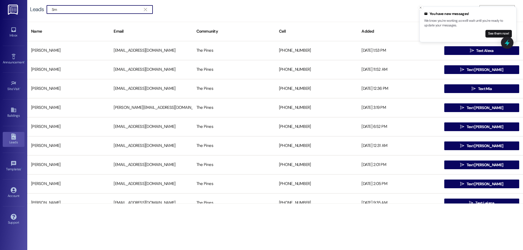
type input "S"
type input "[PERSON_NAME]"
click at [146, 7] on span "" at bounding box center [145, 9] width 5 height 8
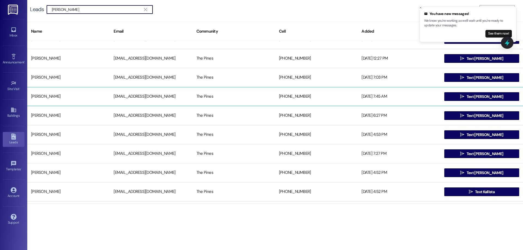
scroll to position [381, 0]
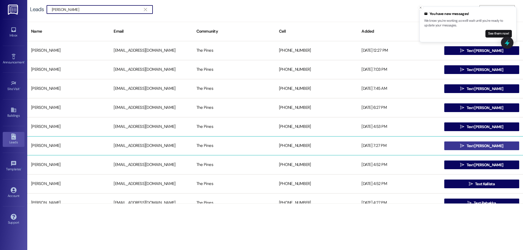
type input "[PERSON_NAME]"
click at [484, 147] on span "Text [PERSON_NAME]" at bounding box center [484, 146] width 36 height 6
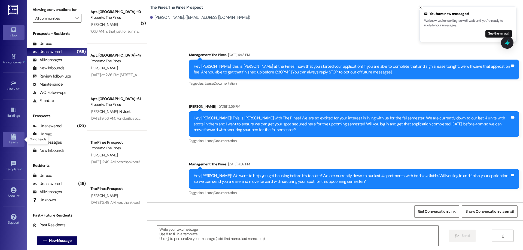
click at [13, 136] on icon at bounding box center [13, 137] width 5 height 6
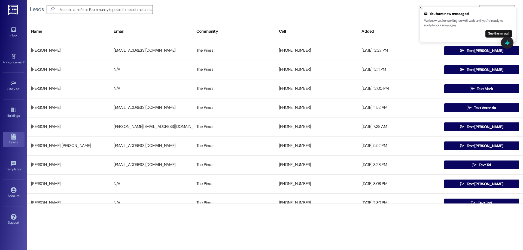
click at [419, 8] on icon "Close toast" at bounding box center [420, 7] width 3 height 3
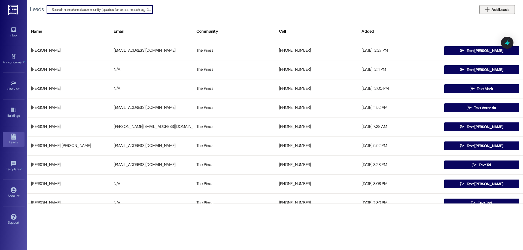
click at [495, 9] on span "Add Leads" at bounding box center [500, 10] width 18 height 6
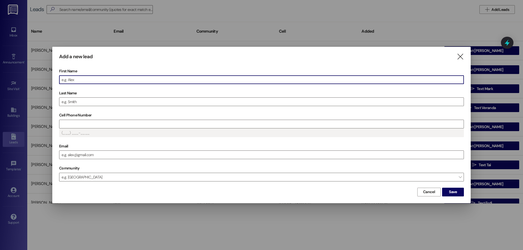
click at [298, 78] on input "First Name" at bounding box center [261, 80] width 404 height 8
click at [215, 105] on input "Last Name" at bounding box center [261, 102] width 404 height 8
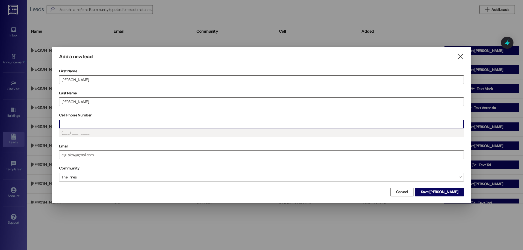
click at [210, 122] on input "Cell Phone Number" at bounding box center [261, 124] width 404 height 8
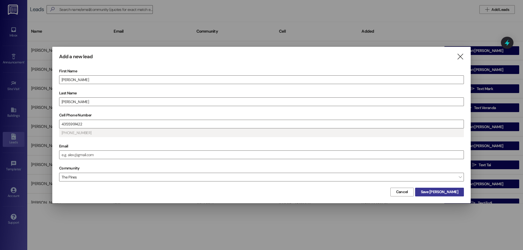
click at [451, 190] on span "Save [PERSON_NAME]" at bounding box center [439, 192] width 37 height 6
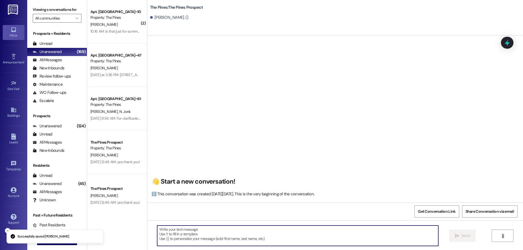
drag, startPoint x: 194, startPoint y: 234, endPoint x: 189, endPoint y: 234, distance: 4.1
click at [193, 234] on textarea at bounding box center [297, 236] width 281 height 20
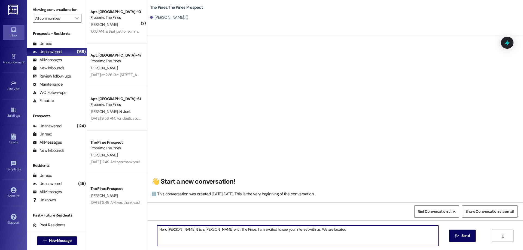
click at [327, 230] on textarea "Hello [PERSON_NAME] this is [PERSON_NAME] with The Pines. I am excited to see y…" at bounding box center [297, 236] width 281 height 20
click at [322, 232] on textarea "Hello [PERSON_NAME] this is [PERSON_NAME] with The Pines. I am excited to see y…" at bounding box center [297, 236] width 281 height 20
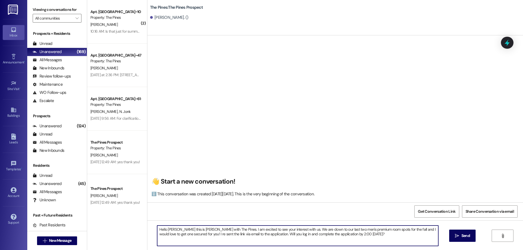
drag, startPoint x: 362, startPoint y: 237, endPoint x: 173, endPoint y: 233, distance: 189.5
click at [147, 223] on div "Hello [PERSON_NAME] this is [PERSON_NAME] with The Pines. I am excited to see y…" at bounding box center [334, 241] width 375 height 41
type textarea "Hello [PERSON_NAME] this is [PERSON_NAME] with The Pines. I am excited to see y…"
click at [457, 235] on icon "" at bounding box center [457, 236] width 4 height 4
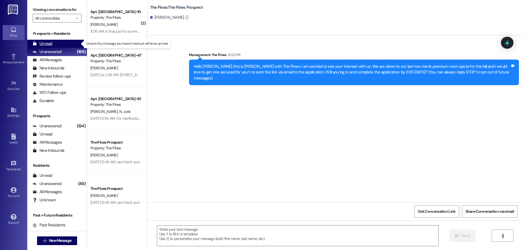
click at [49, 46] on div "Unread" at bounding box center [43, 44] width 20 height 6
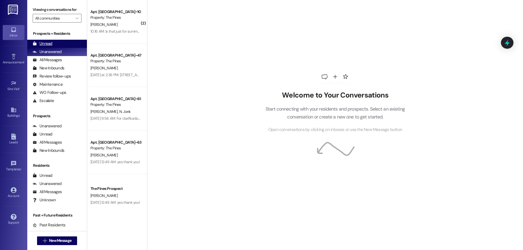
click at [60, 43] on div "Unread (0)" at bounding box center [57, 44] width 60 height 8
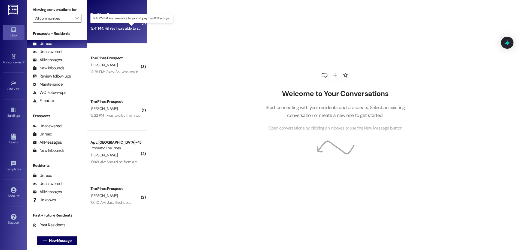
click at [118, 29] on div "12:41 PM: Hi! Yes I was able to submit payment! Thank you! 12:41 PM: Hi! Yes I …" at bounding box center [135, 28] width 91 height 5
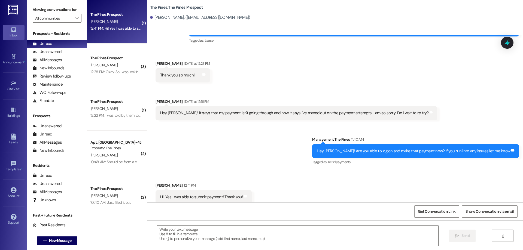
scroll to position [43, 0]
